Goal: Use online tool/utility: Utilize a website feature to perform a specific function

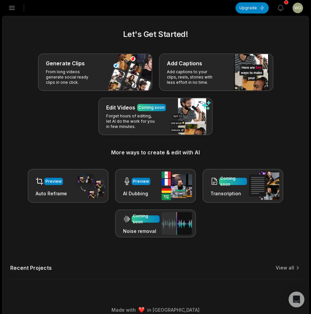
click at [15, 10] on icon "button" at bounding box center [12, 8] width 6 height 4
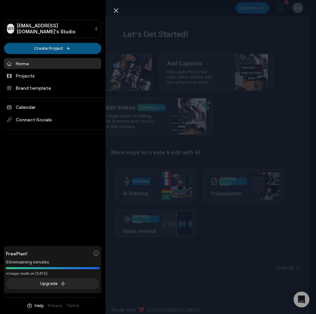
click at [46, 44] on html "WS Wotet77167@bllibl.com's Studio Create Project Home Projects Brand template C…" at bounding box center [158, 157] width 316 height 314
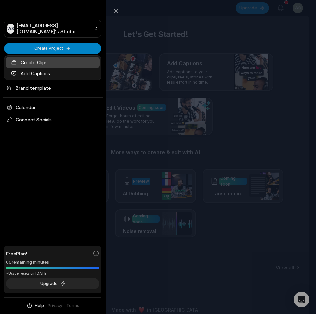
click at [57, 60] on link "Create Clips" at bounding box center [53, 62] width 94 height 11
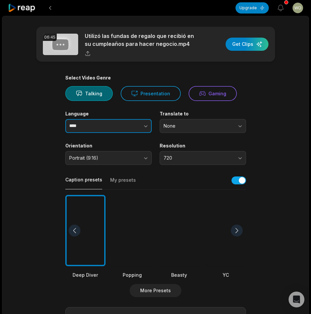
click at [141, 126] on button "button" at bounding box center [133, 126] width 38 height 14
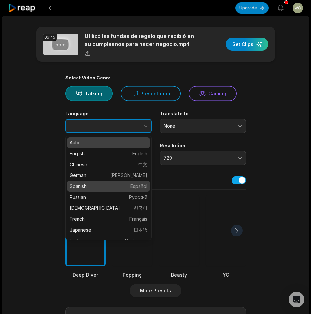
type input "*******"
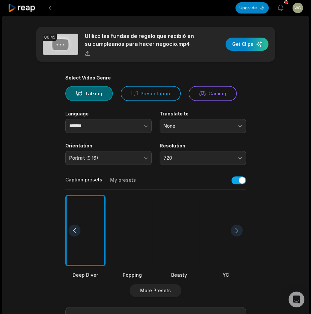
click at [123, 220] on div at bounding box center [132, 231] width 40 height 72
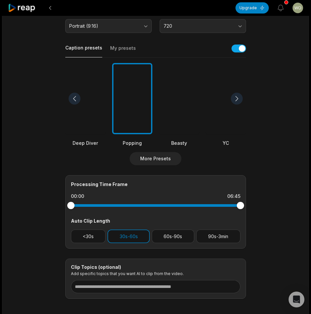
scroll to position [164, 0]
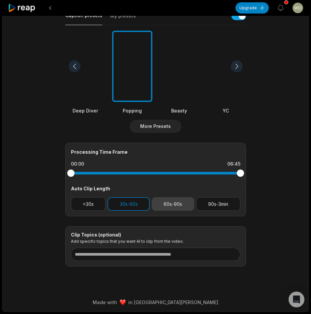
click at [174, 203] on button "60s-90s" at bounding box center [173, 204] width 43 height 14
click at [139, 205] on button "30s-60s" at bounding box center [128, 204] width 42 height 14
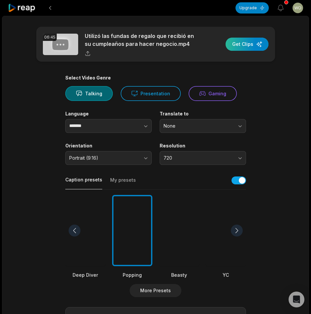
click at [248, 42] on div "button" at bounding box center [246, 44] width 43 height 13
